Goal: Find specific page/section: Find specific page/section

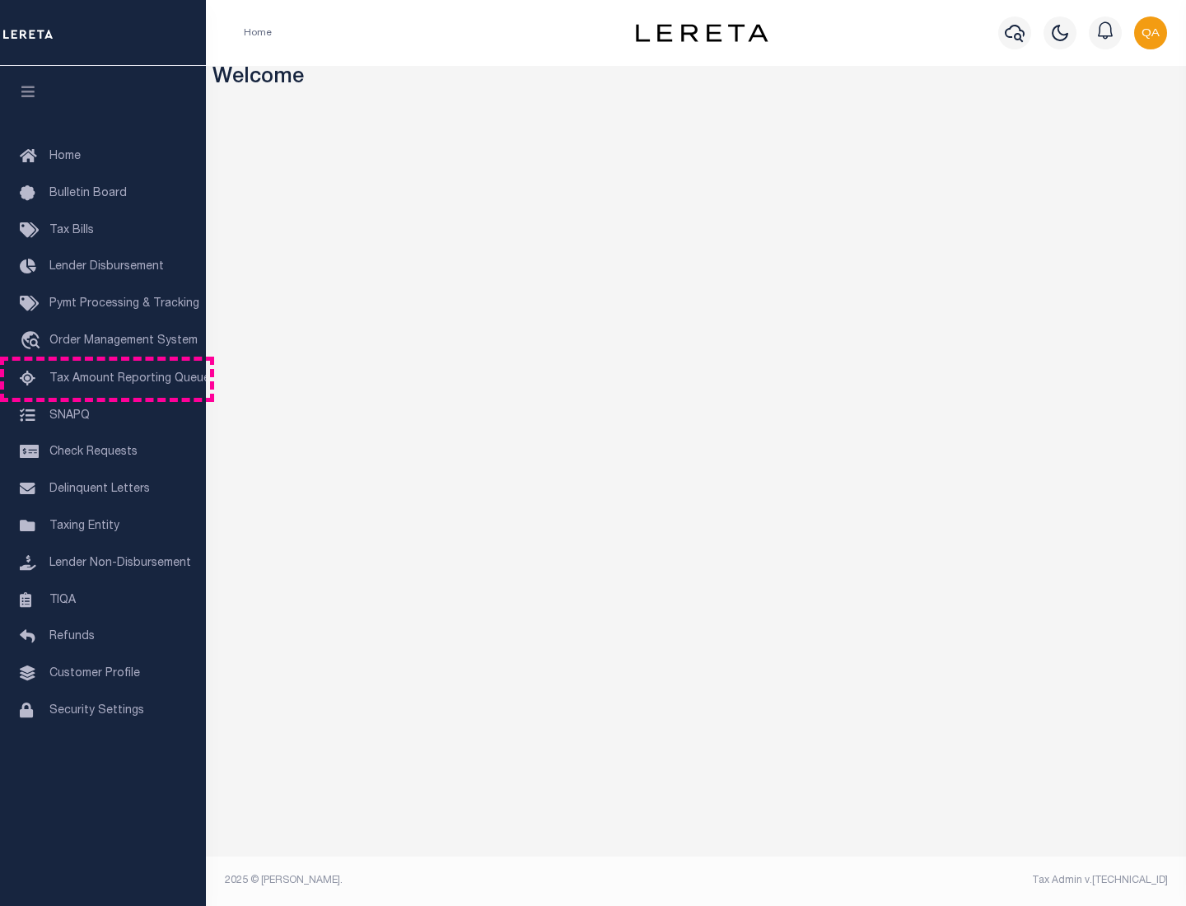
click at [103, 379] on span "Tax Amount Reporting Queue" at bounding box center [129, 379] width 161 height 12
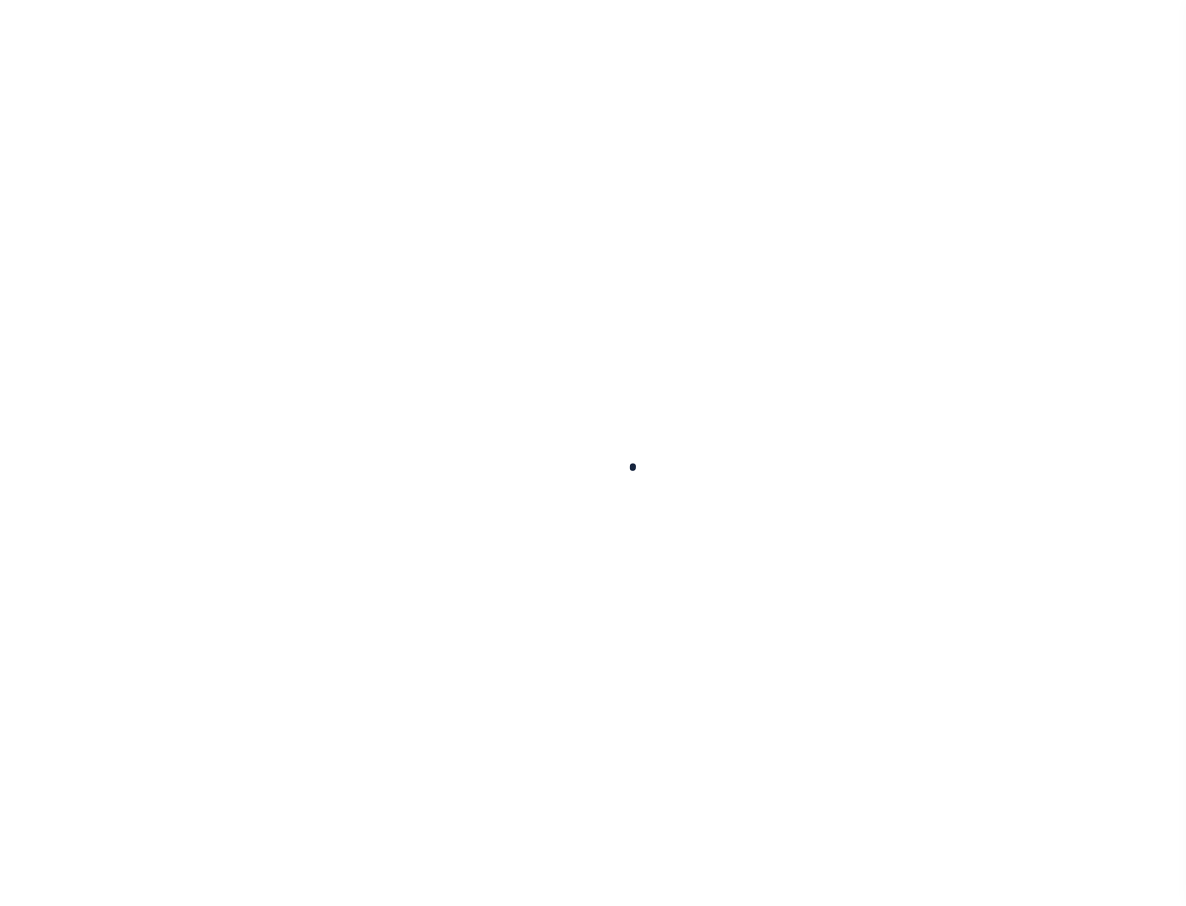
select select "100"
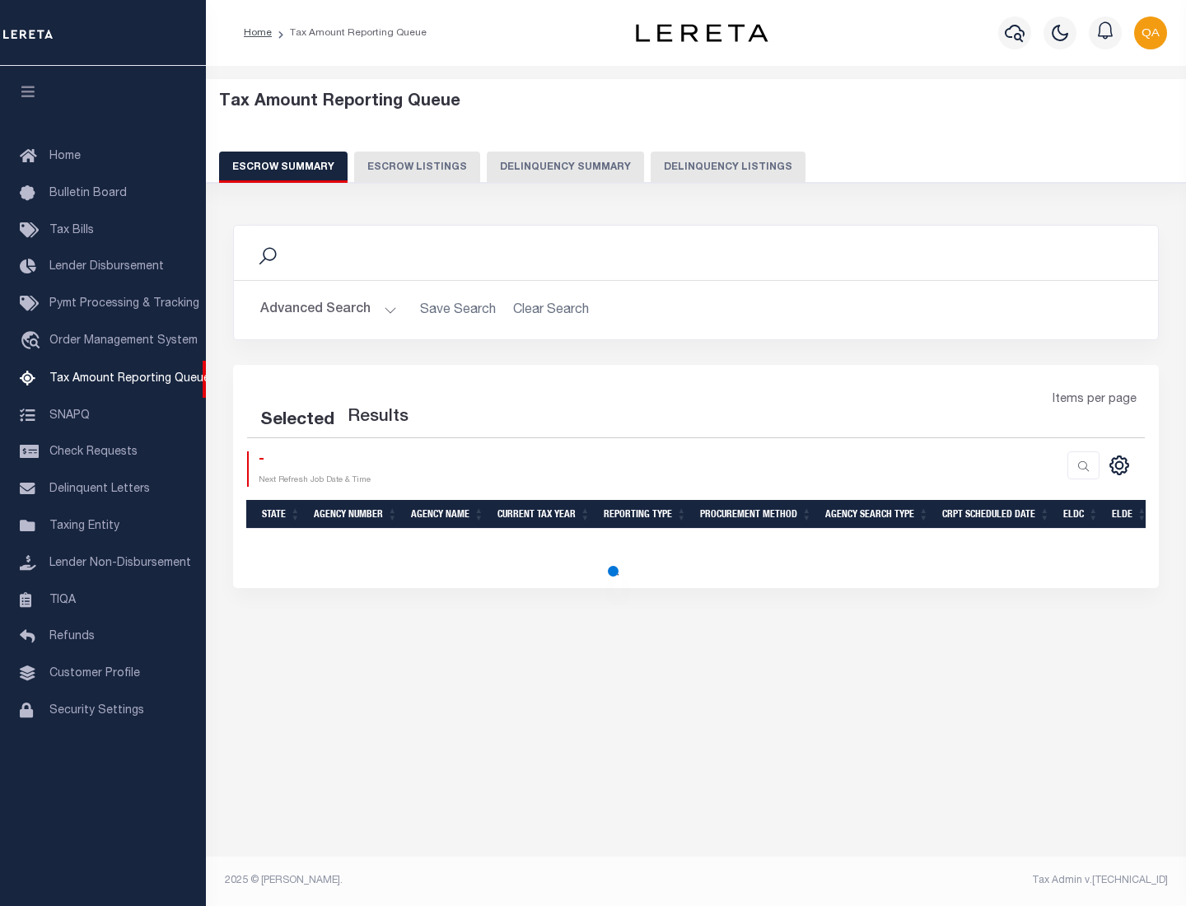
select select "100"
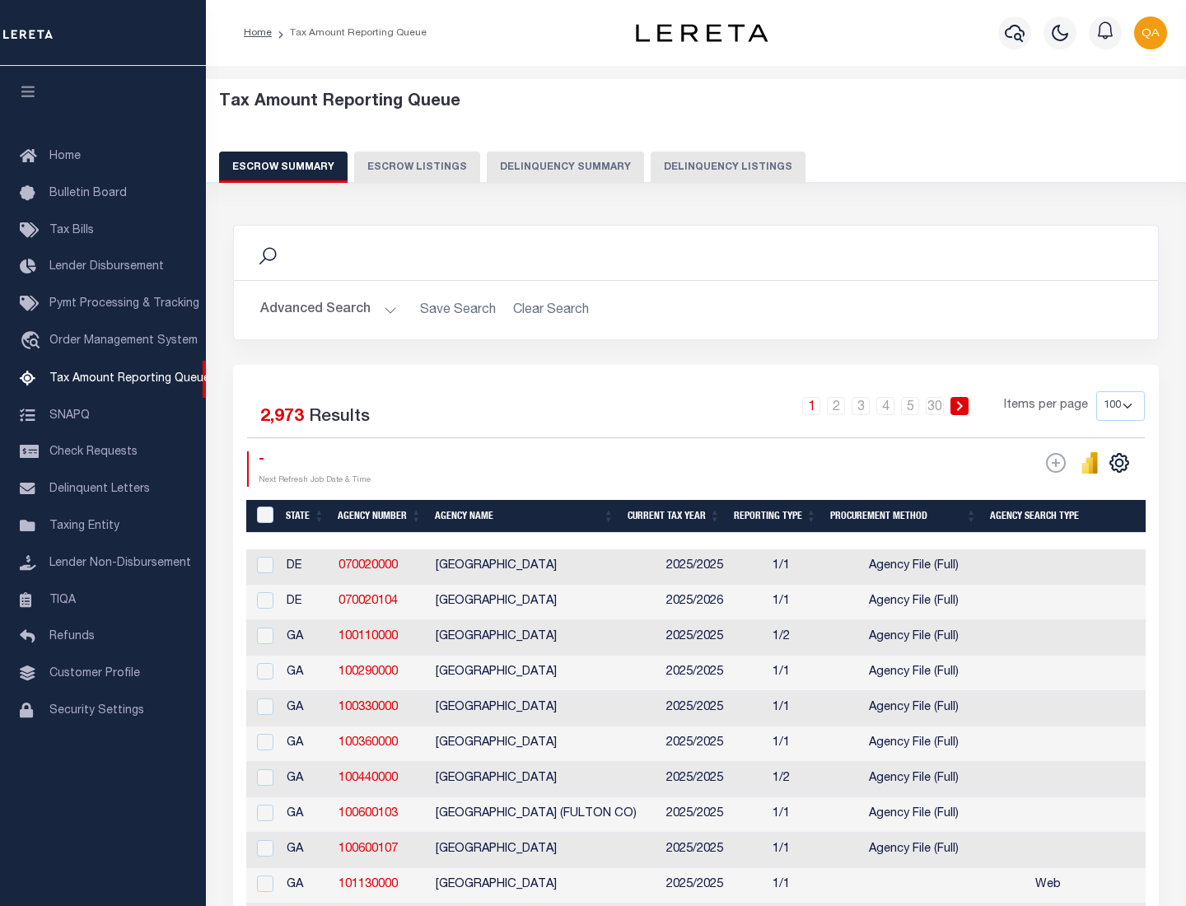
scroll to position [1867, 0]
